Goal: Check status: Check status

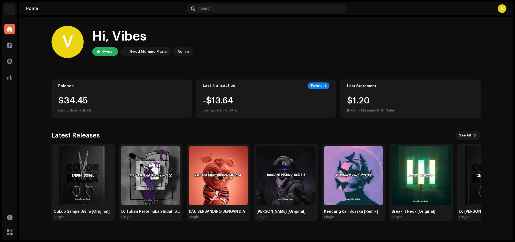
click at [324, 87] on div "Payment" at bounding box center [319, 85] width 22 height 6
click at [117, 95] on div "Balance $34.45 Last update on [DATE]" at bounding box center [122, 98] width 140 height 39
click at [76, 102] on div "$34.45" at bounding box center [121, 100] width 127 height 9
click at [14, 60] on div "Transactions" at bounding box center [9, 61] width 15 height 15
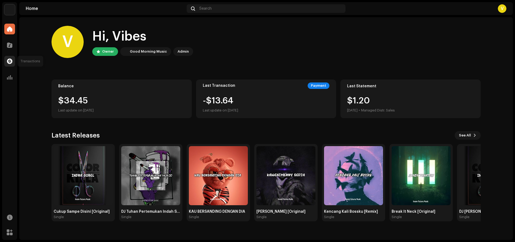
click at [10, 65] on div at bounding box center [9, 61] width 11 height 11
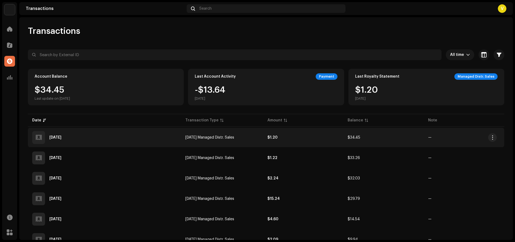
click at [496, 139] on re-m-actions-button at bounding box center [492, 137] width 9 height 9
click at [492, 138] on span "button" at bounding box center [493, 137] width 4 height 4
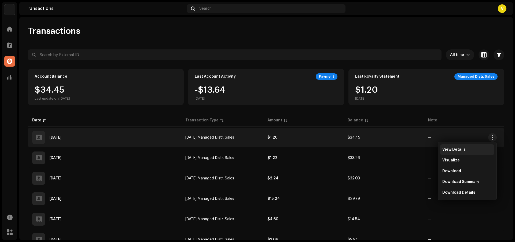
click at [466, 148] on div "View Details" at bounding box center [467, 149] width 50 height 4
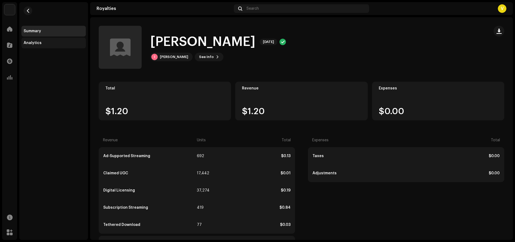
click at [38, 41] on div "Analytics" at bounding box center [33, 43] width 18 height 4
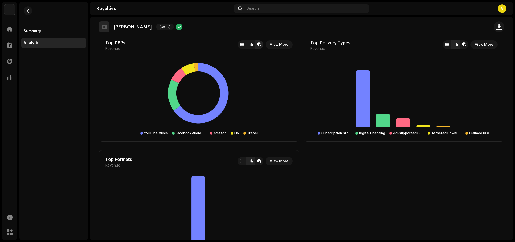
scroll to position [295, 0]
